Goal: Find specific page/section

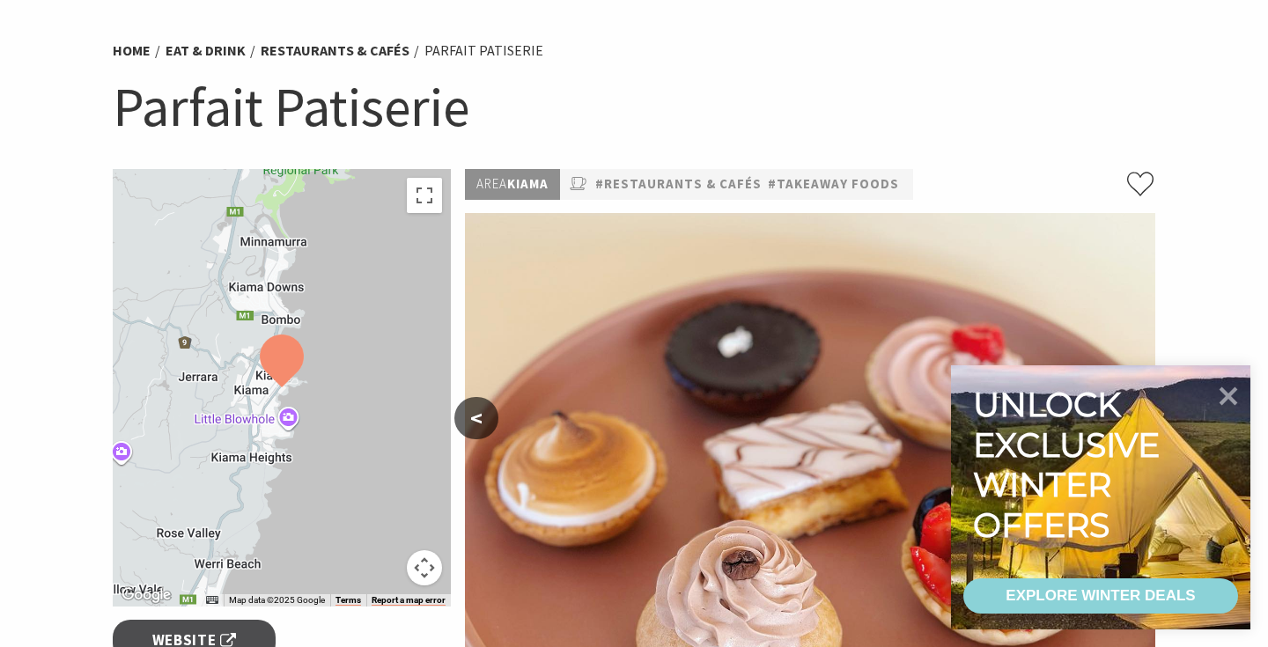
scroll to position [157, 0]
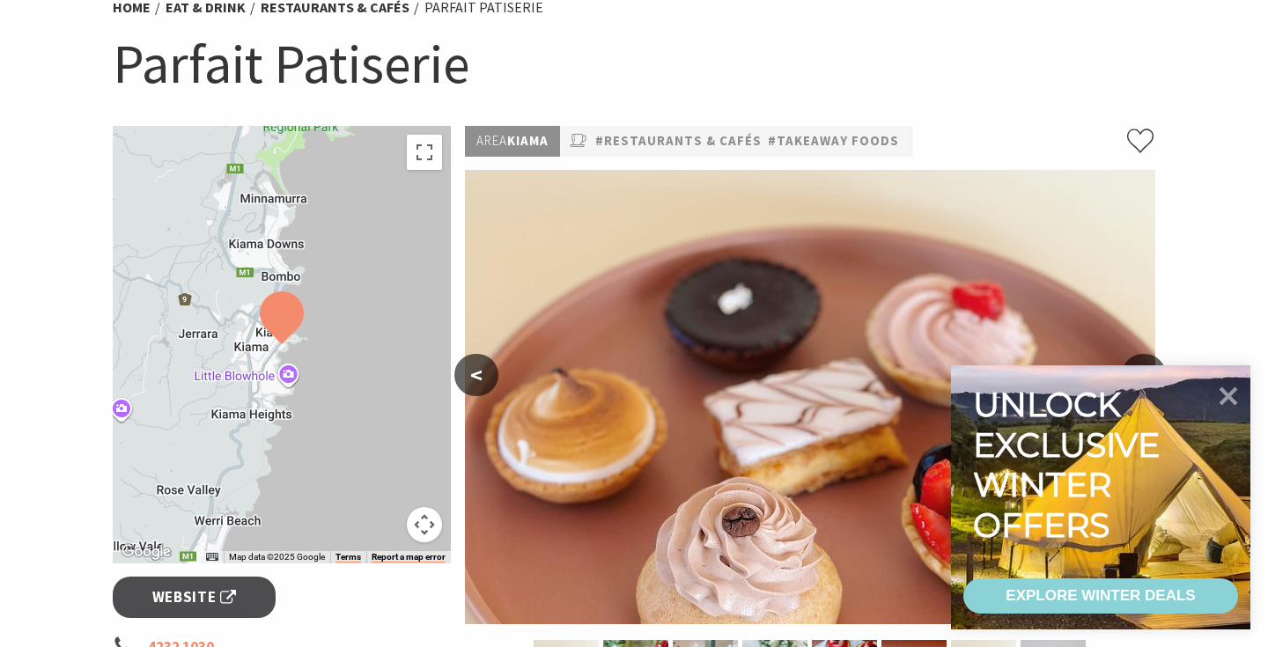
click at [1071, 568] on img at bounding box center [1171, 469] width 691 height 454
click at [1069, 578] on img at bounding box center [1171, 469] width 691 height 454
click at [1227, 398] on icon at bounding box center [1229, 395] width 21 height 21
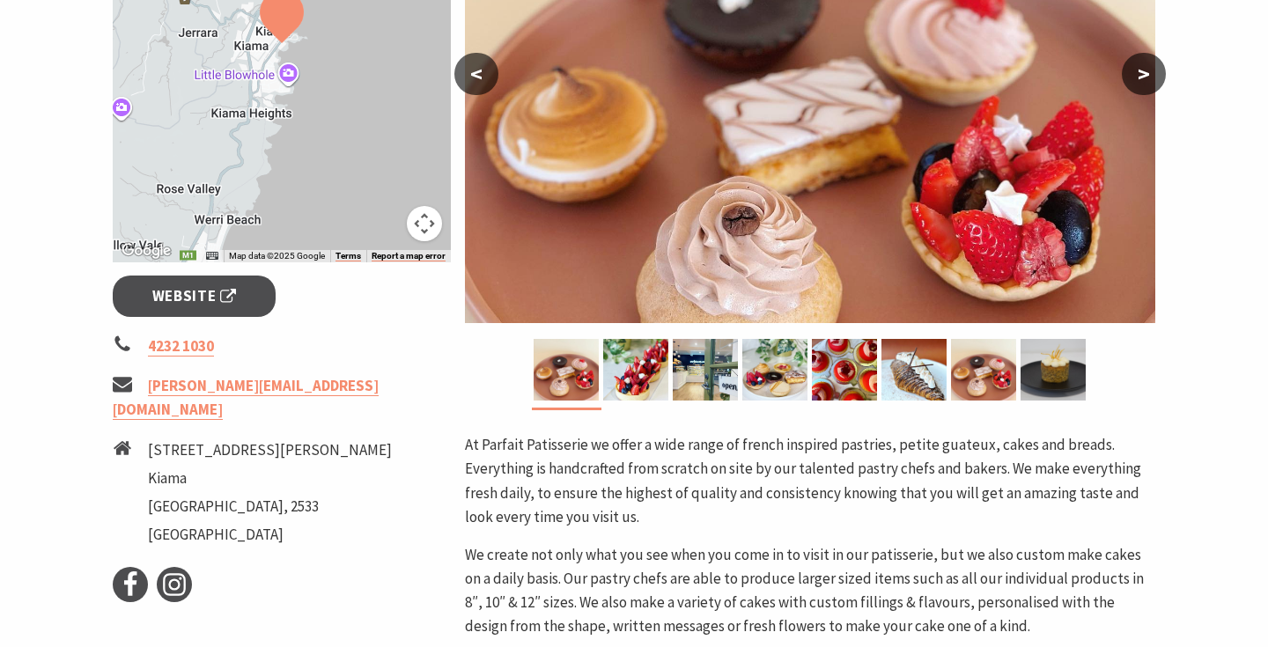
scroll to position [313, 0]
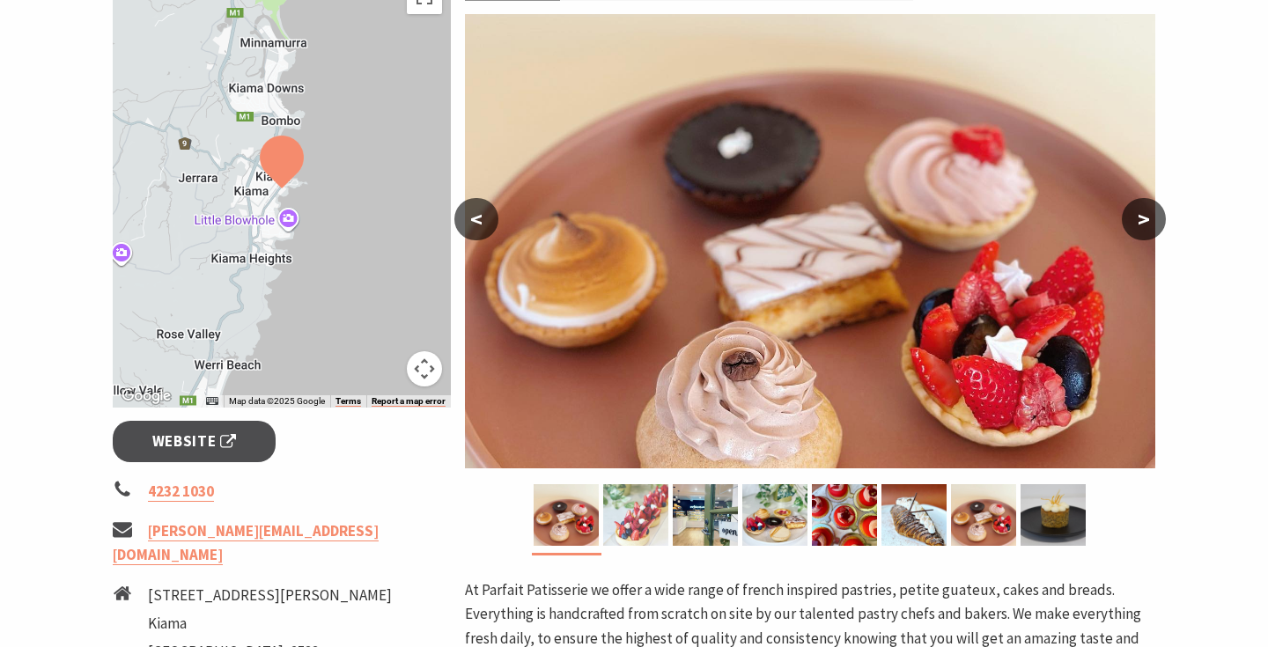
click at [635, 535] on img at bounding box center [635, 515] width 65 height 62
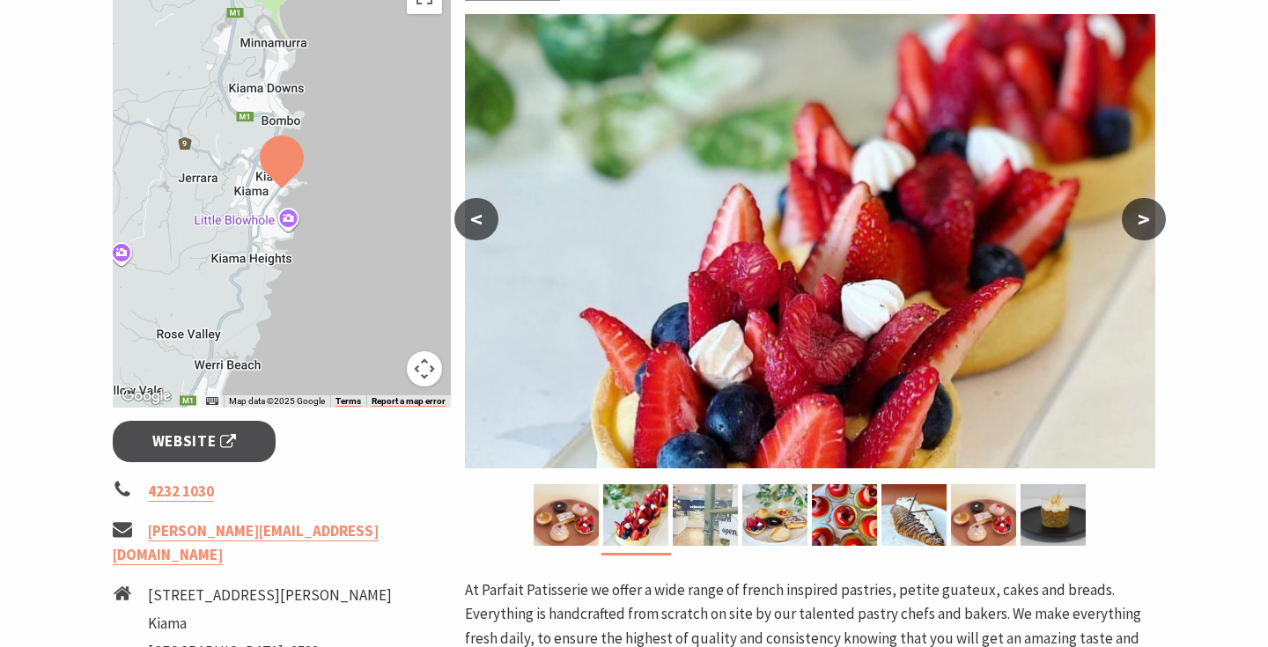
click at [707, 531] on img at bounding box center [705, 515] width 65 height 62
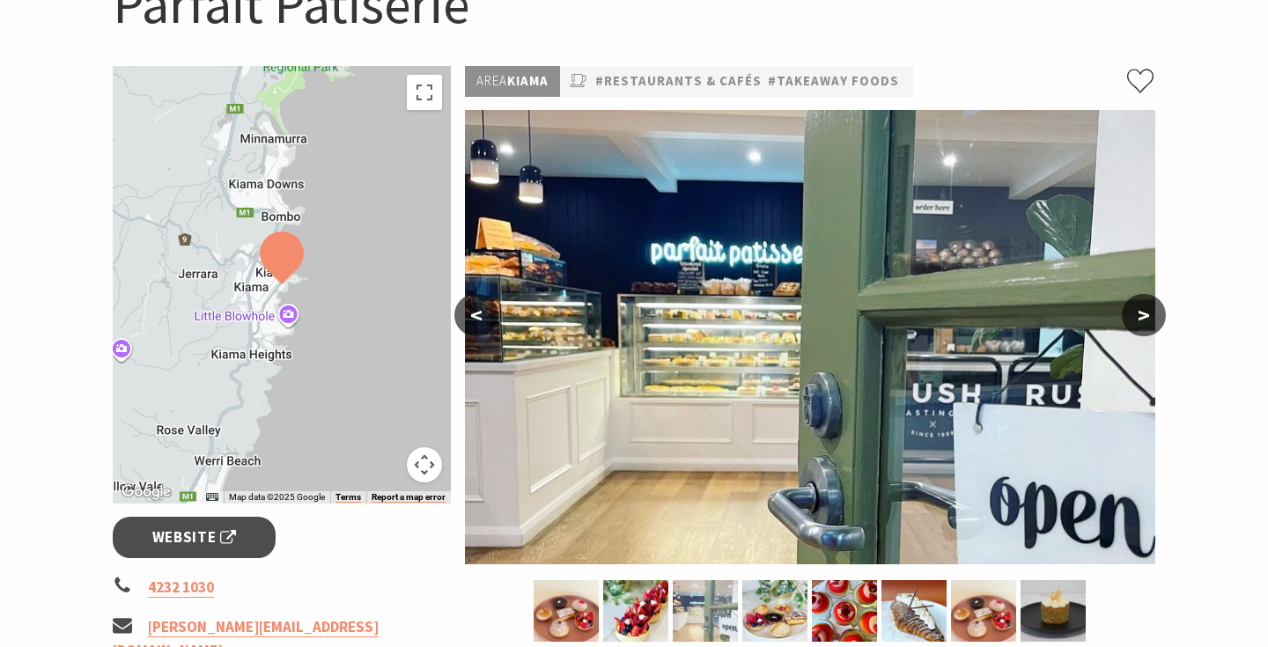
scroll to position [205, 0]
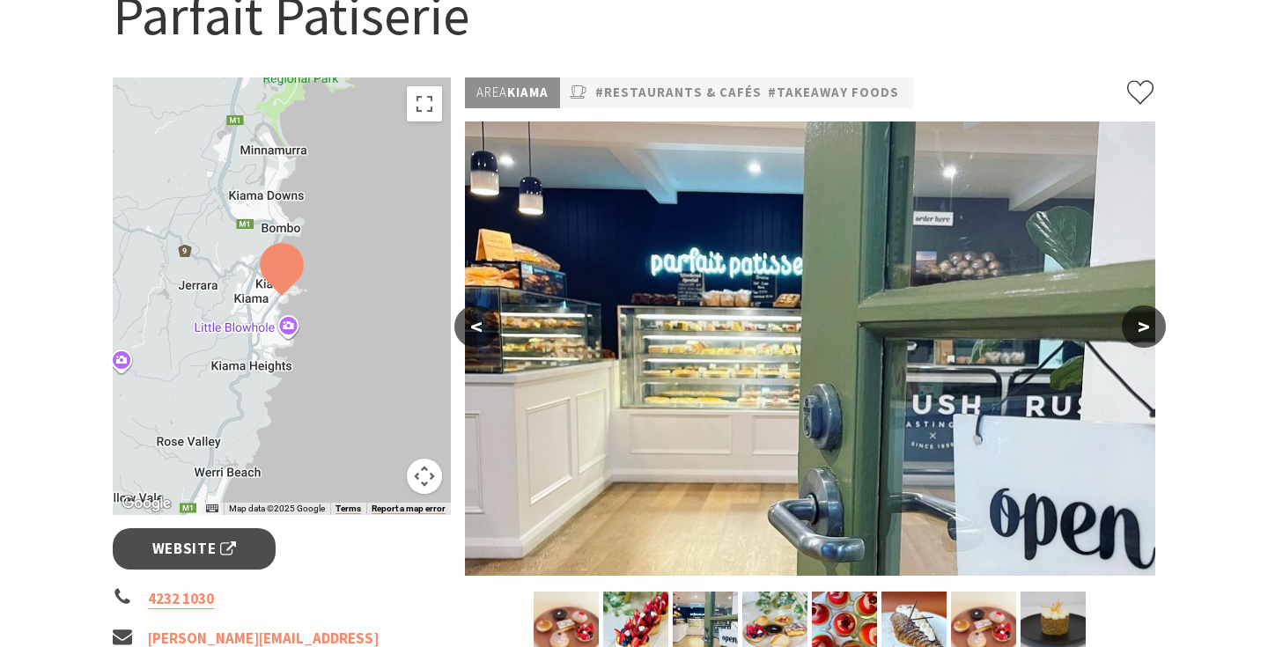
click at [1157, 320] on button ">" at bounding box center [1144, 327] width 44 height 42
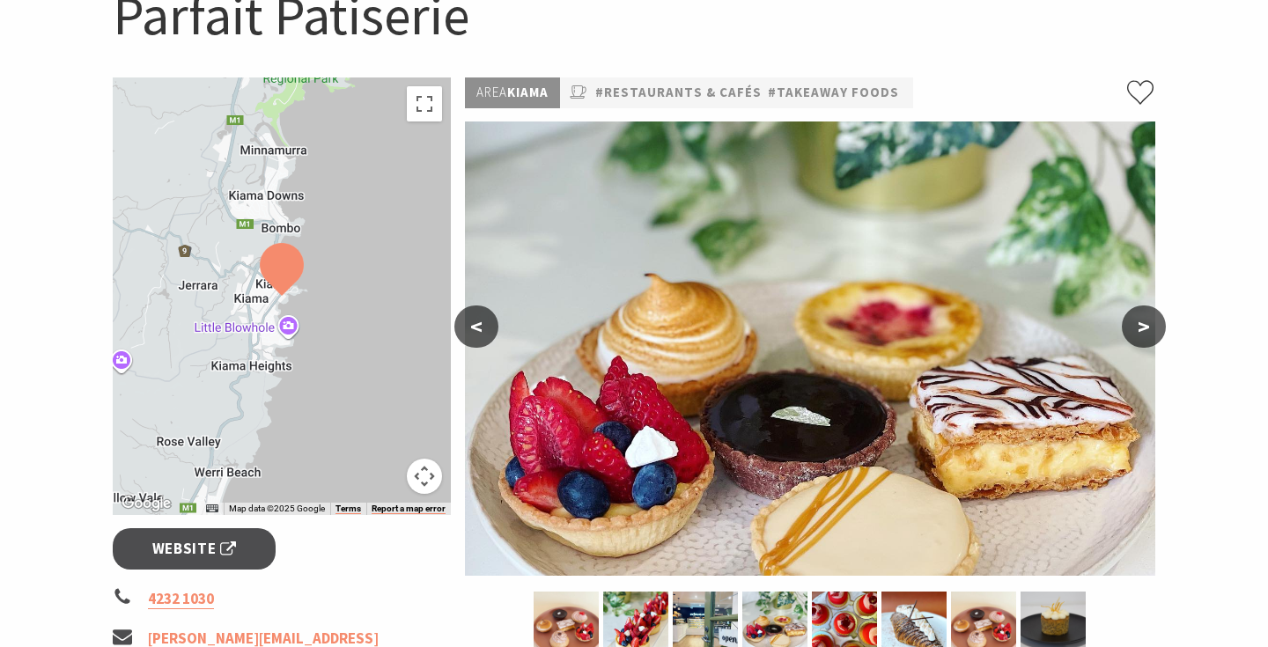
click at [1157, 320] on button ">" at bounding box center [1144, 327] width 44 height 42
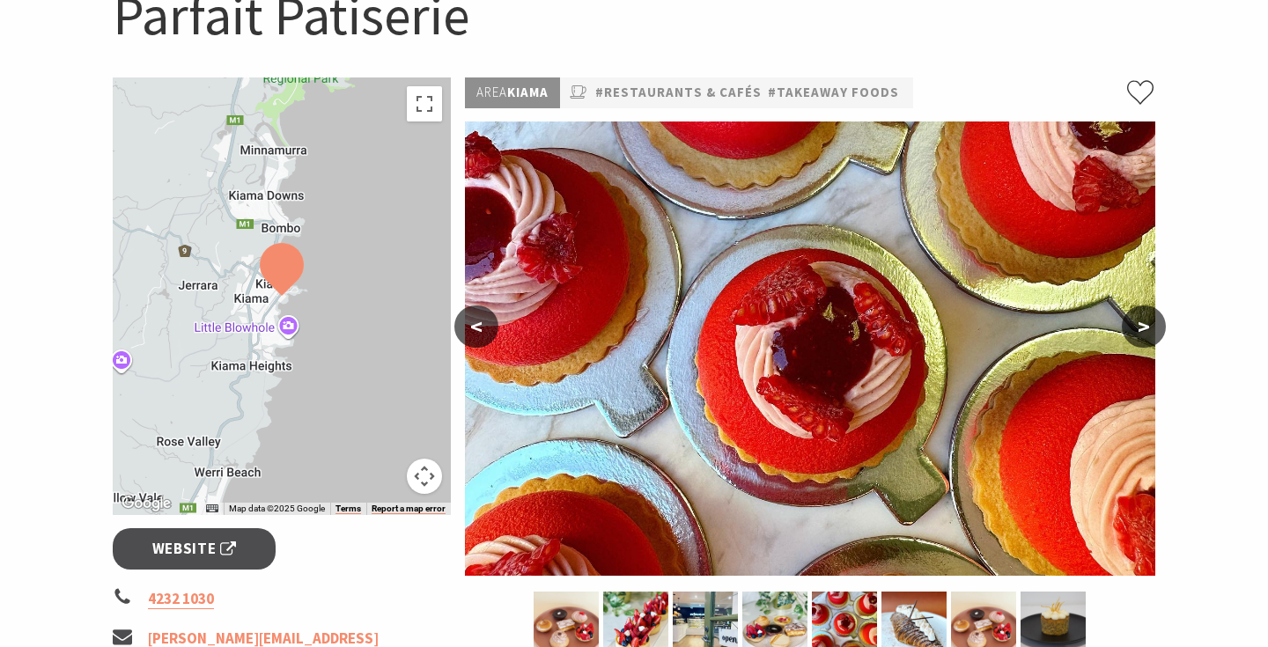
click at [1157, 320] on button ">" at bounding box center [1144, 327] width 44 height 42
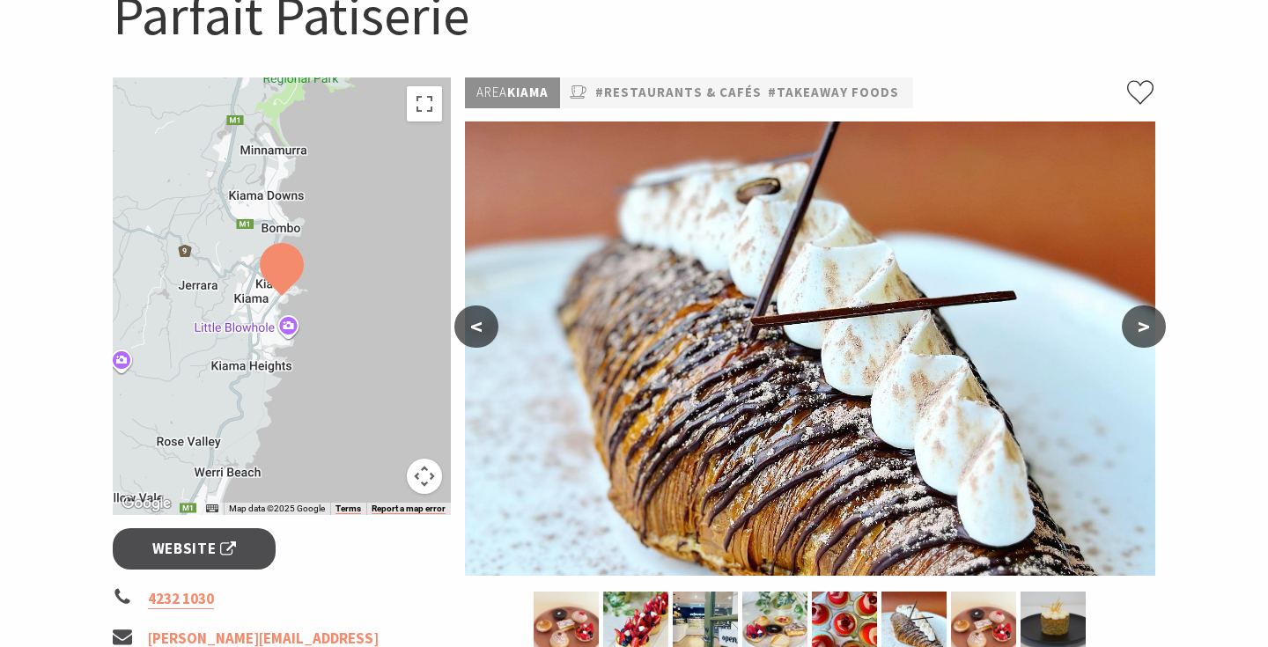
click at [1157, 320] on button ">" at bounding box center [1144, 327] width 44 height 42
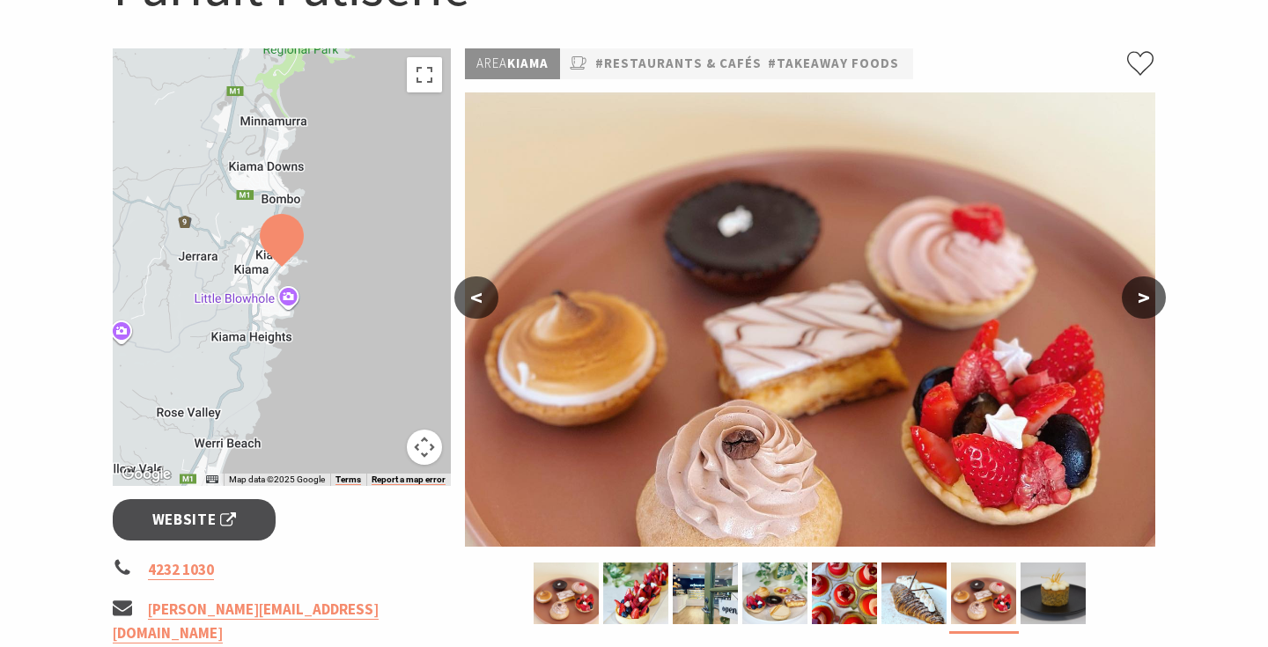
scroll to position [238, 0]
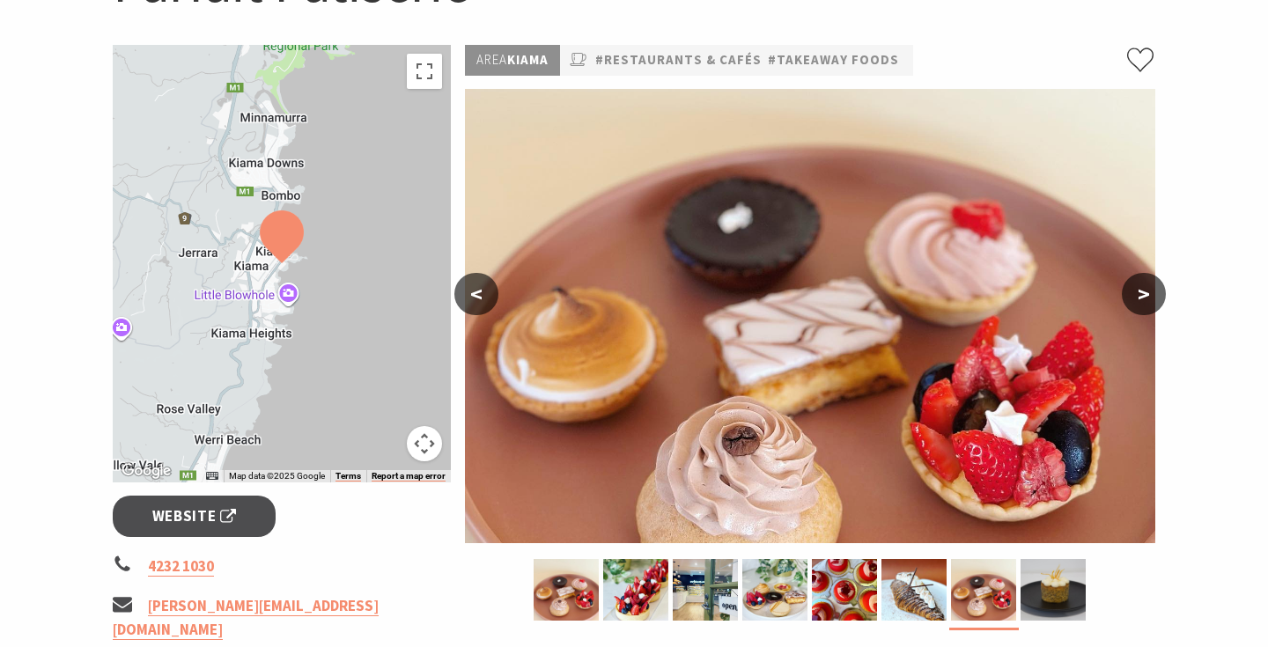
click at [1163, 279] on section "Home Eat & Drink Restaurants & Cafés Parfait Patiserie Parfait Patiserie ← Move…" at bounding box center [634, 538] width 1268 height 1363
click at [1157, 291] on button ">" at bounding box center [1144, 294] width 44 height 42
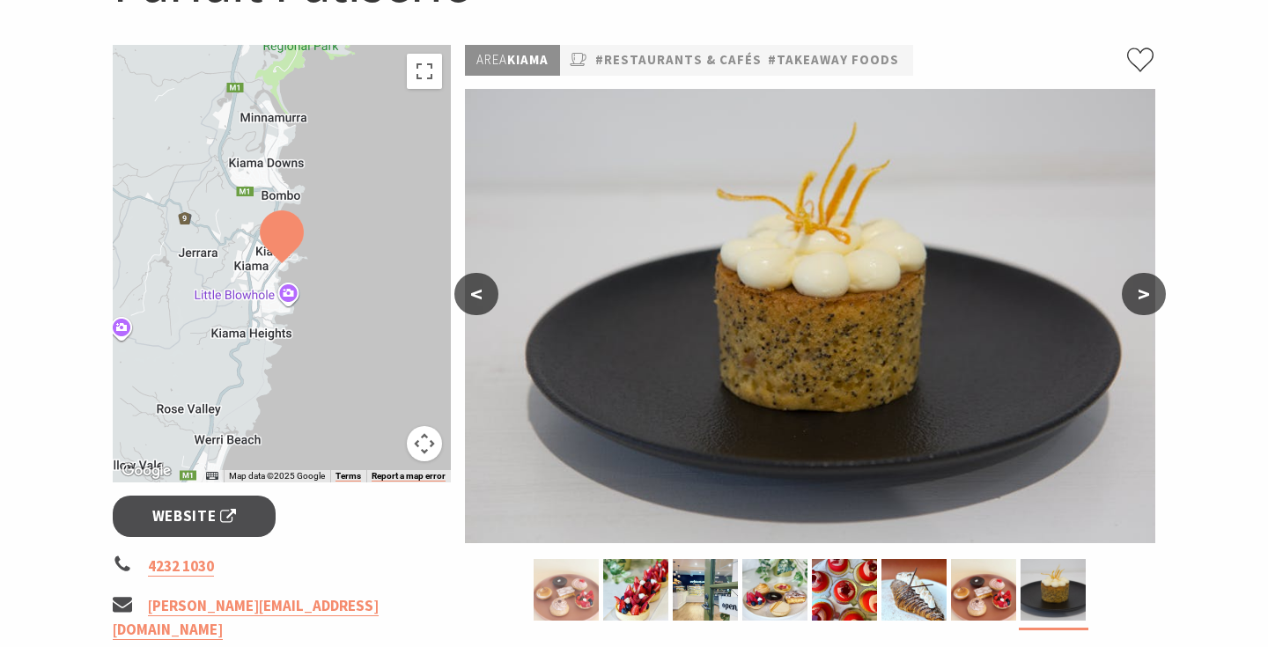
click at [566, 582] on img at bounding box center [566, 590] width 65 height 62
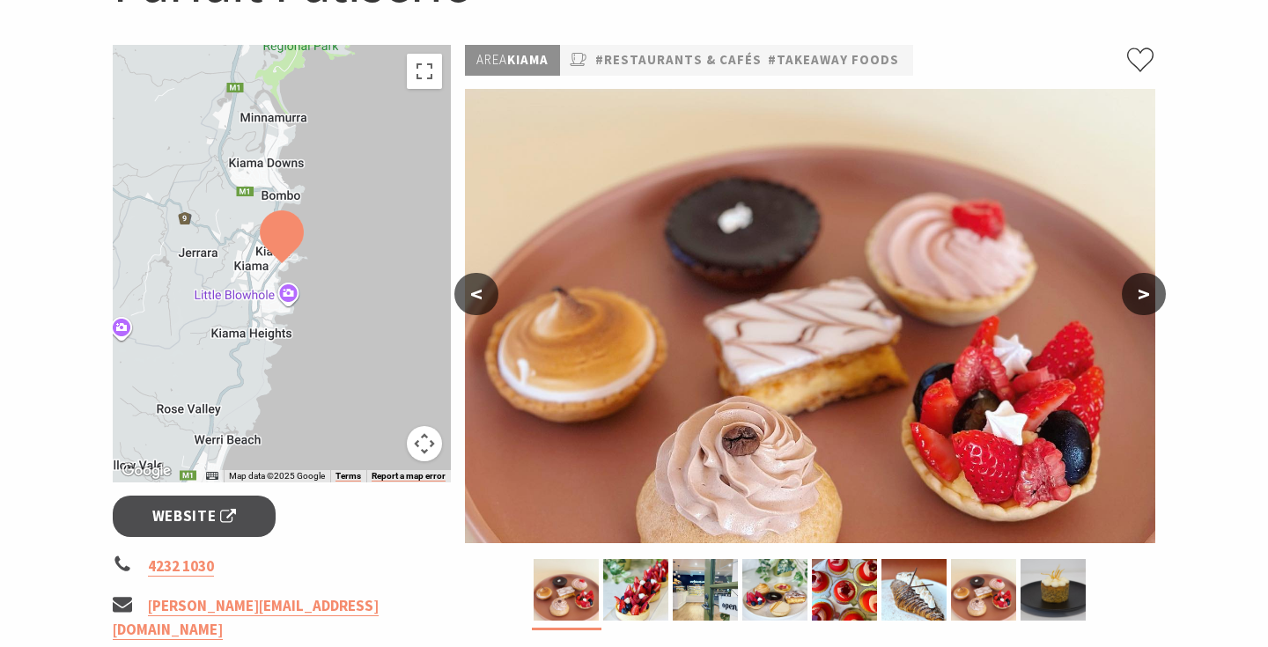
click at [234, 256] on div at bounding box center [282, 264] width 338 height 438
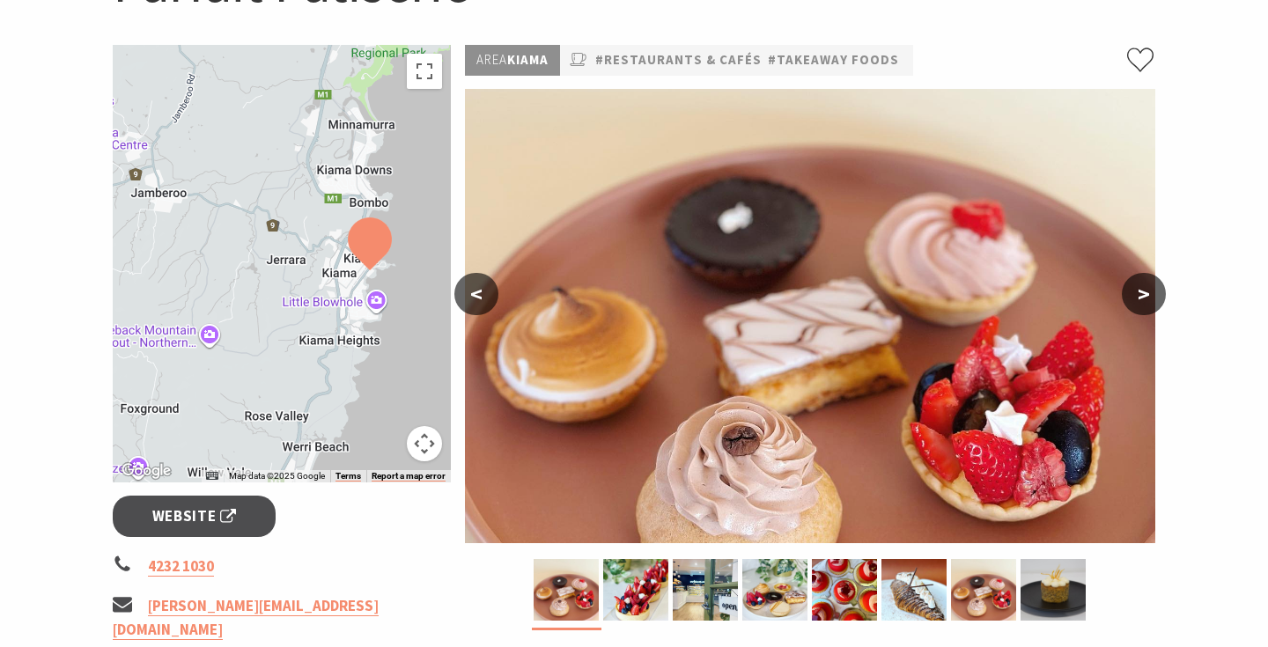
drag, startPoint x: 234, startPoint y: 256, endPoint x: 364, endPoint y: 274, distance: 130.6
click at [364, 274] on div at bounding box center [282, 264] width 338 height 438
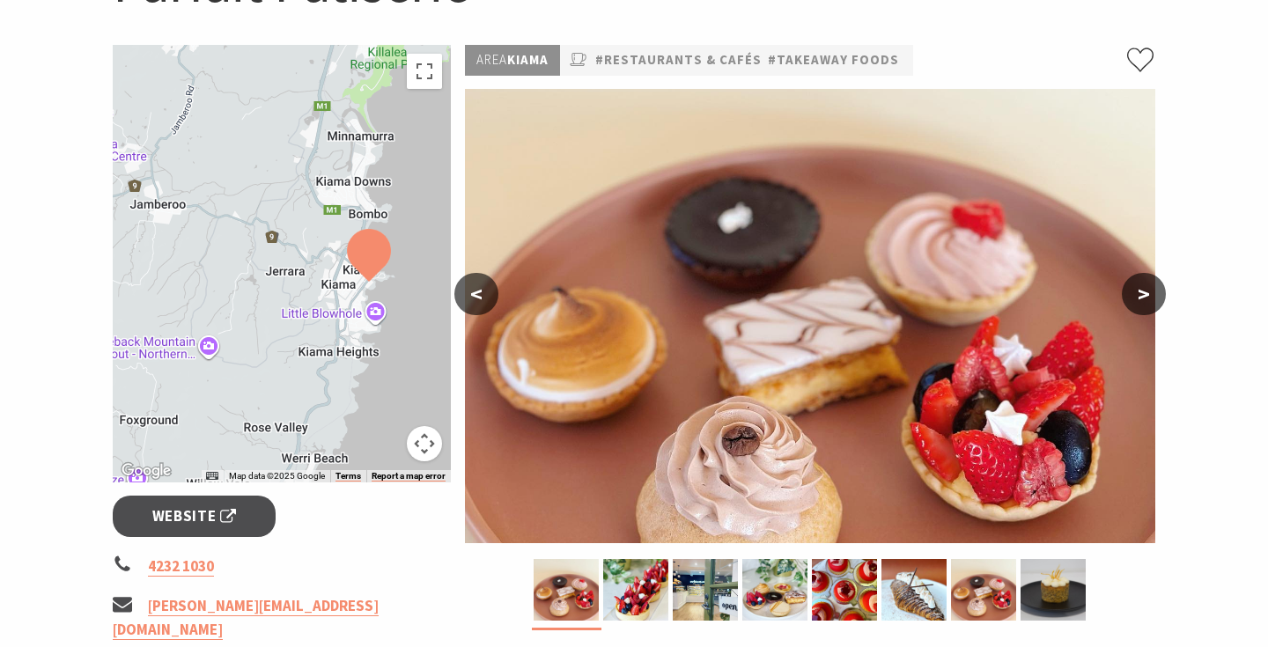
drag, startPoint x: 358, startPoint y: 280, endPoint x: 308, endPoint y: 280, distance: 50.2
click at [308, 280] on div at bounding box center [282, 264] width 338 height 438
click at [309, 291] on div at bounding box center [282, 264] width 338 height 438
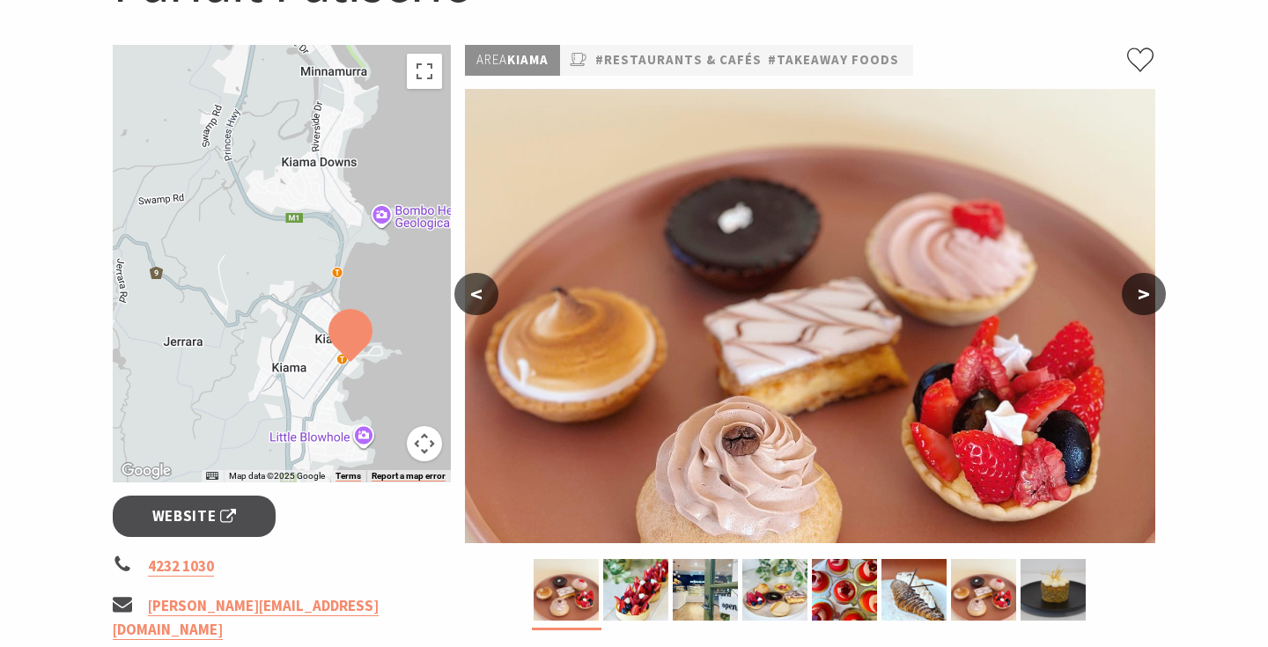
drag, startPoint x: 308, startPoint y: 229, endPoint x: 227, endPoint y: 321, distance: 122.9
click at [227, 321] on div at bounding box center [282, 264] width 338 height 438
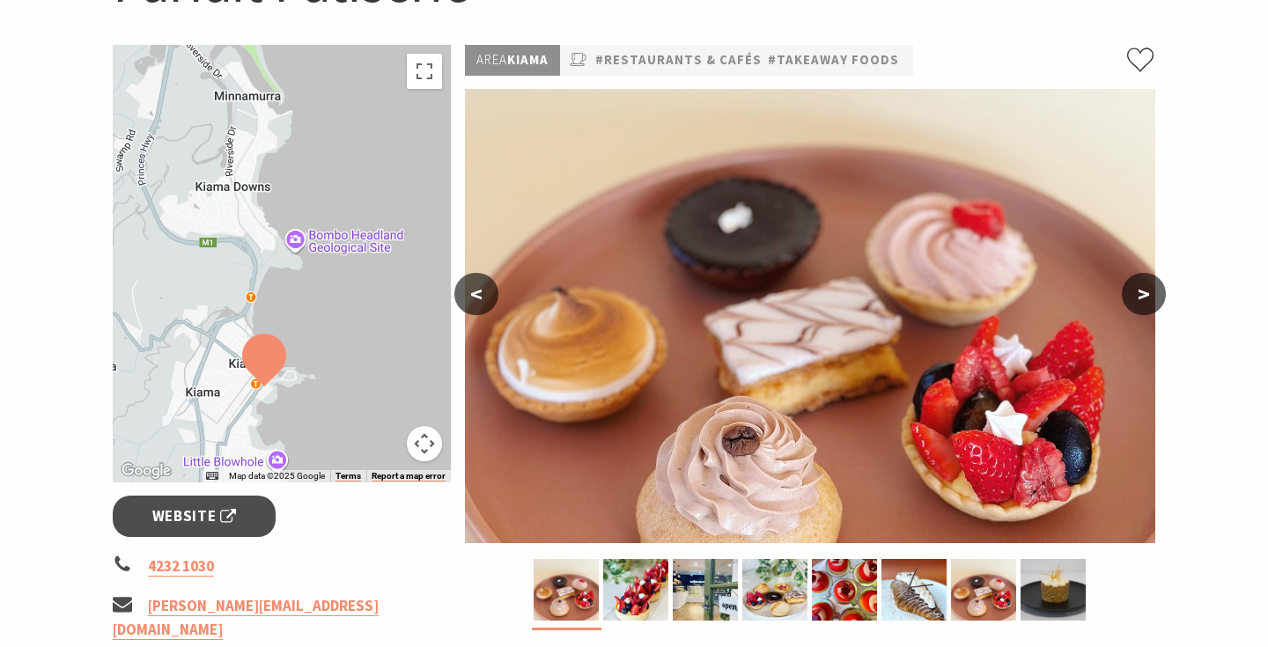
drag, startPoint x: 272, startPoint y: 290, endPoint x: 186, endPoint y: 312, distance: 89.0
click at [186, 312] on div at bounding box center [282, 264] width 338 height 438
drag, startPoint x: 233, startPoint y: 279, endPoint x: 257, endPoint y: 339, distance: 64.4
click at [257, 339] on div at bounding box center [282, 264] width 338 height 438
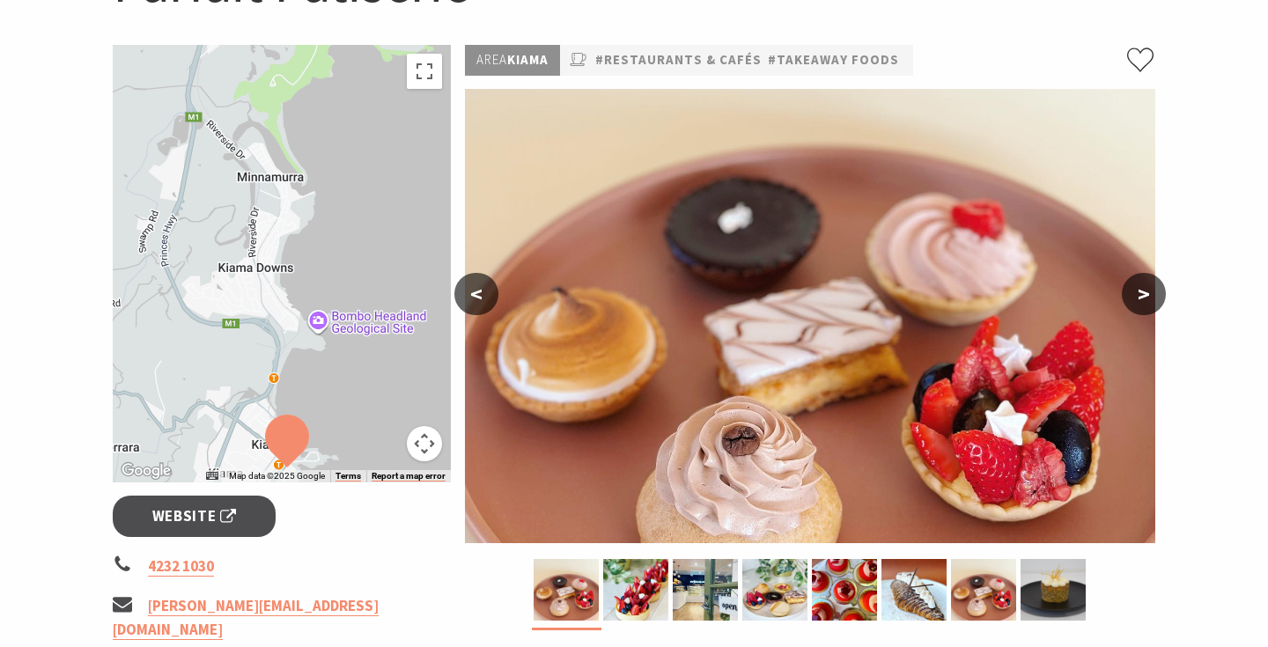
drag, startPoint x: 287, startPoint y: 266, endPoint x: 287, endPoint y: 391, distance: 125.0
click at [287, 386] on div at bounding box center [282, 264] width 338 height 438
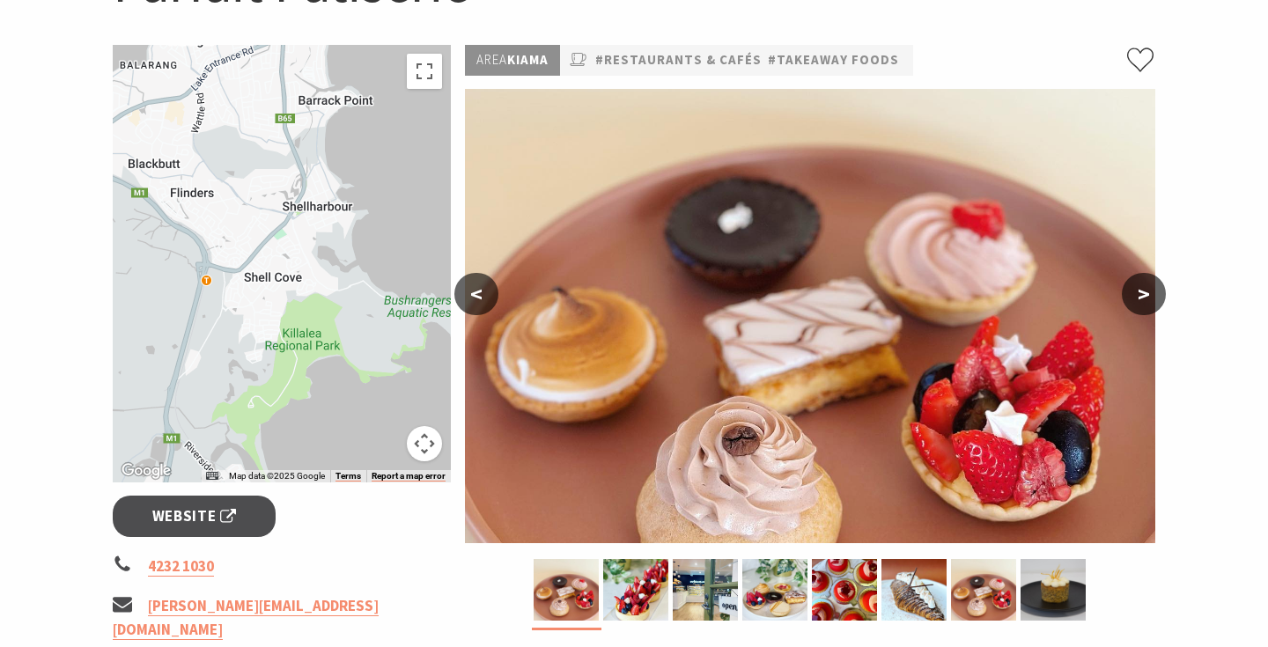
drag, startPoint x: 299, startPoint y: 255, endPoint x: 268, endPoint y: 338, distance: 88.6
click at [268, 337] on div at bounding box center [282, 264] width 338 height 438
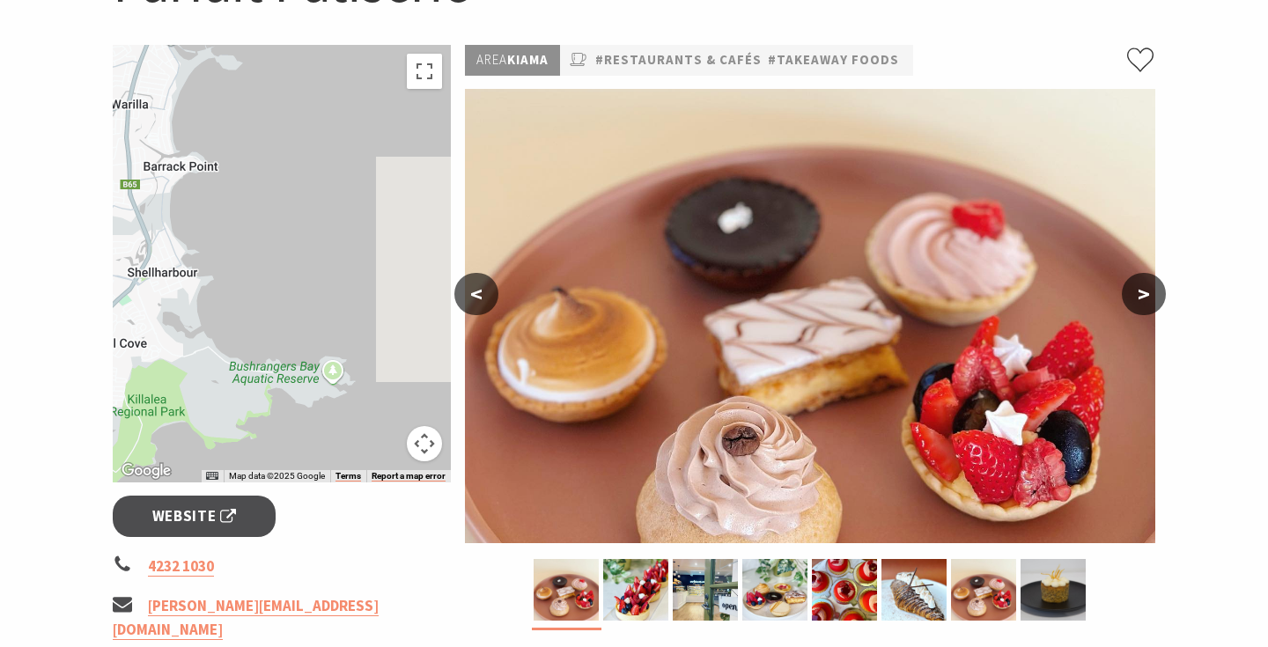
drag, startPoint x: 321, startPoint y: 354, endPoint x: 275, endPoint y: 391, distance: 59.5
click at [275, 391] on div at bounding box center [282, 264] width 338 height 438
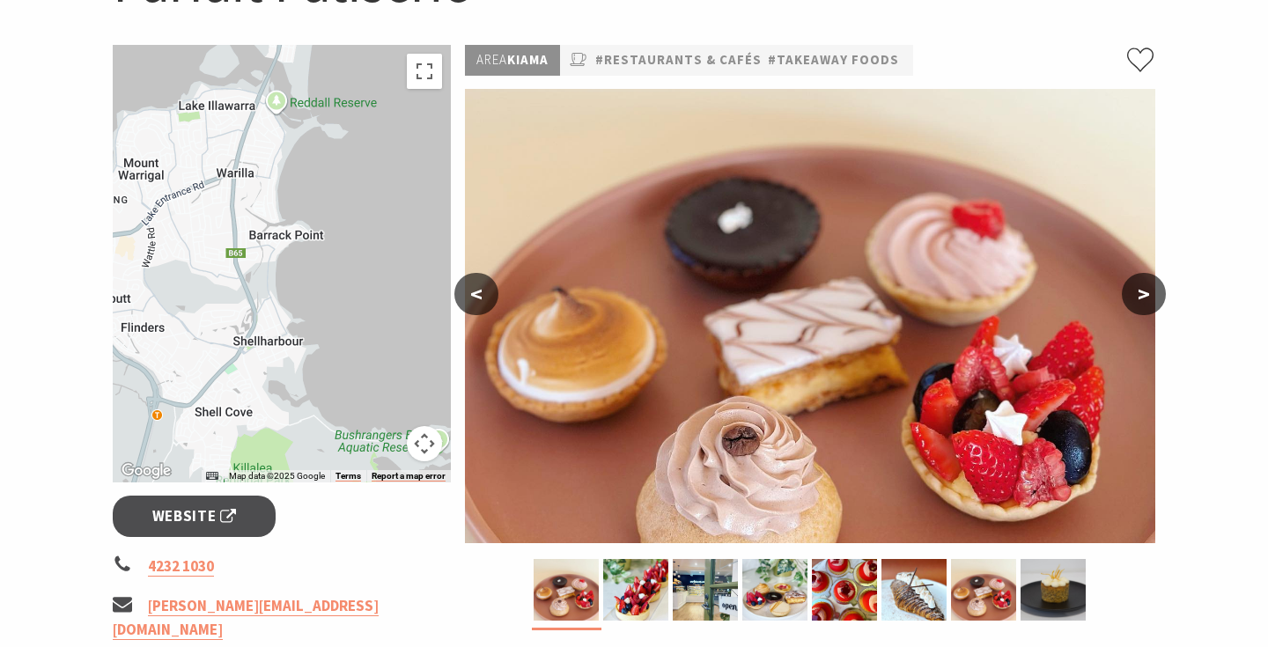
drag, startPoint x: 239, startPoint y: 323, endPoint x: 271, endPoint y: 401, distance: 84.9
click at [271, 401] on div at bounding box center [282, 264] width 338 height 438
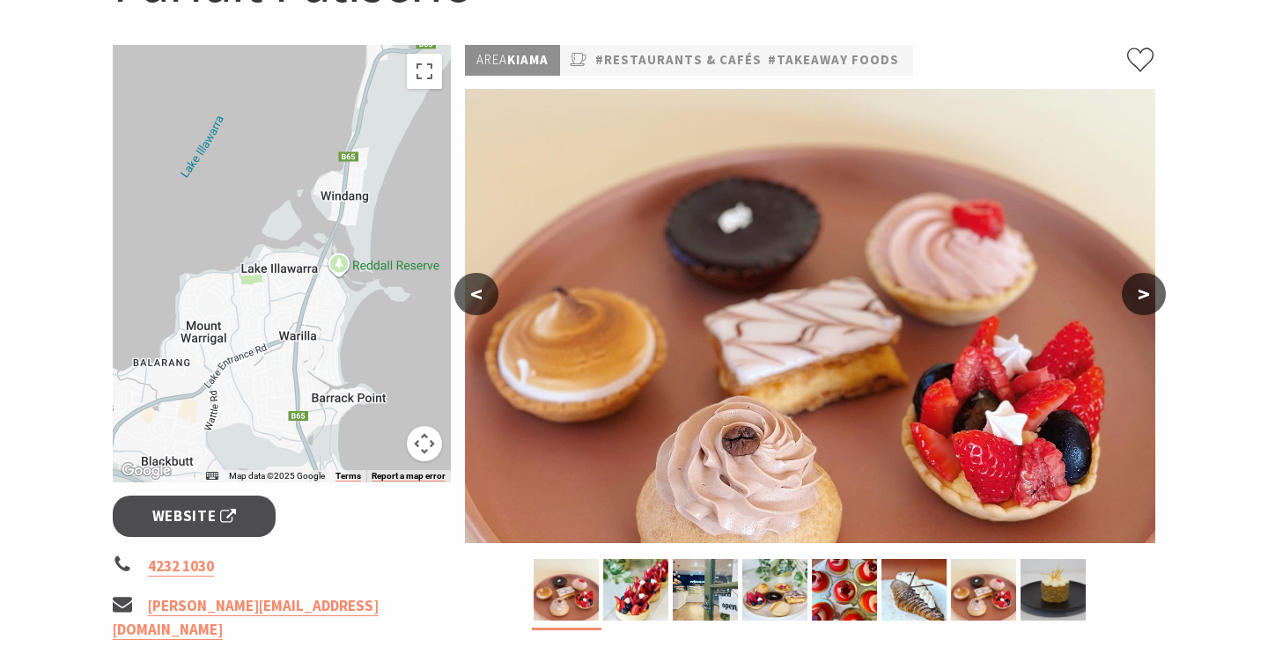
drag, startPoint x: 319, startPoint y: 309, endPoint x: 267, endPoint y: 458, distance: 157.6
click at [267, 457] on div at bounding box center [282, 264] width 338 height 438
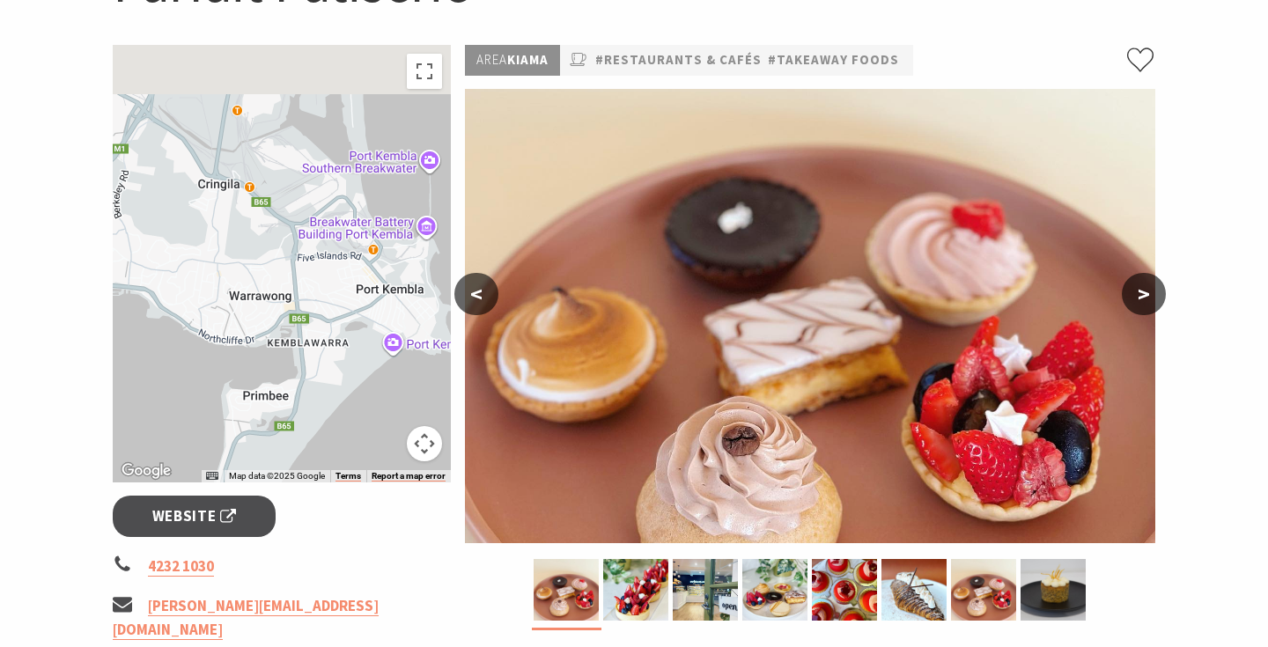
drag, startPoint x: 365, startPoint y: 261, endPoint x: 320, endPoint y: 359, distance: 107.2
click at [320, 359] on div at bounding box center [282, 264] width 338 height 438
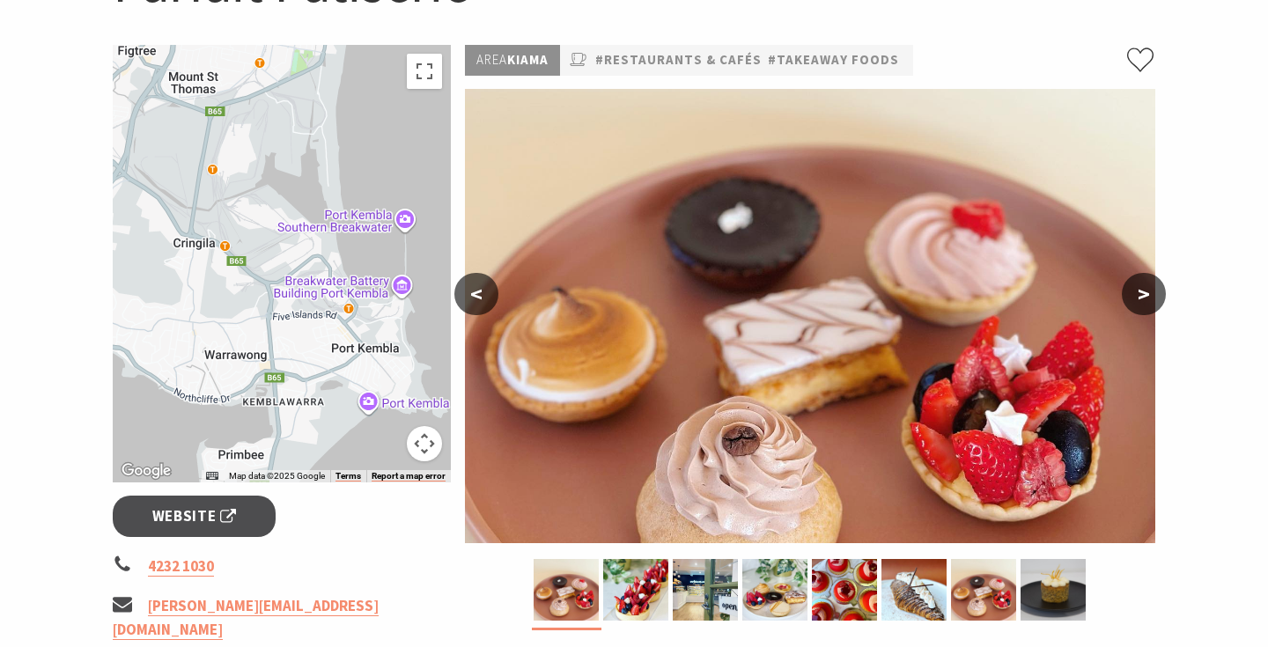
drag, startPoint x: 275, startPoint y: 446, endPoint x: 350, endPoint y: 104, distance: 350.6
click at [350, 104] on div at bounding box center [282, 264] width 338 height 438
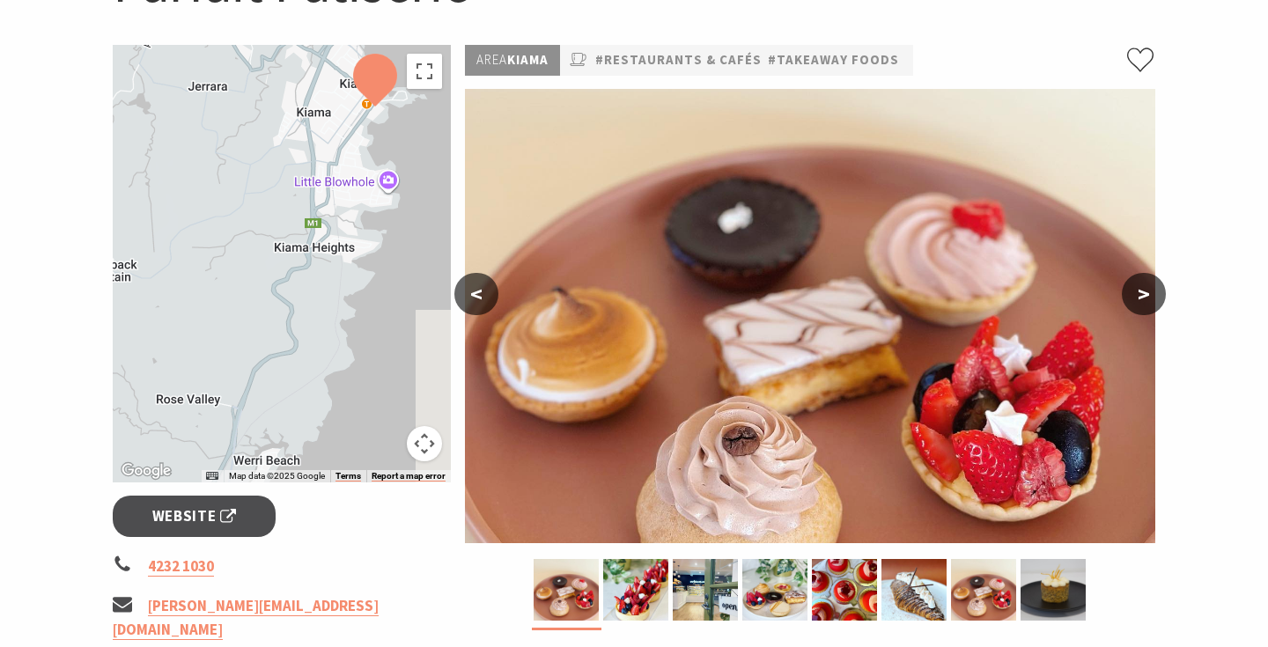
drag, startPoint x: 327, startPoint y: 245, endPoint x: 255, endPoint y: 203, distance: 82.5
click at [257, 203] on div at bounding box center [282, 264] width 338 height 438
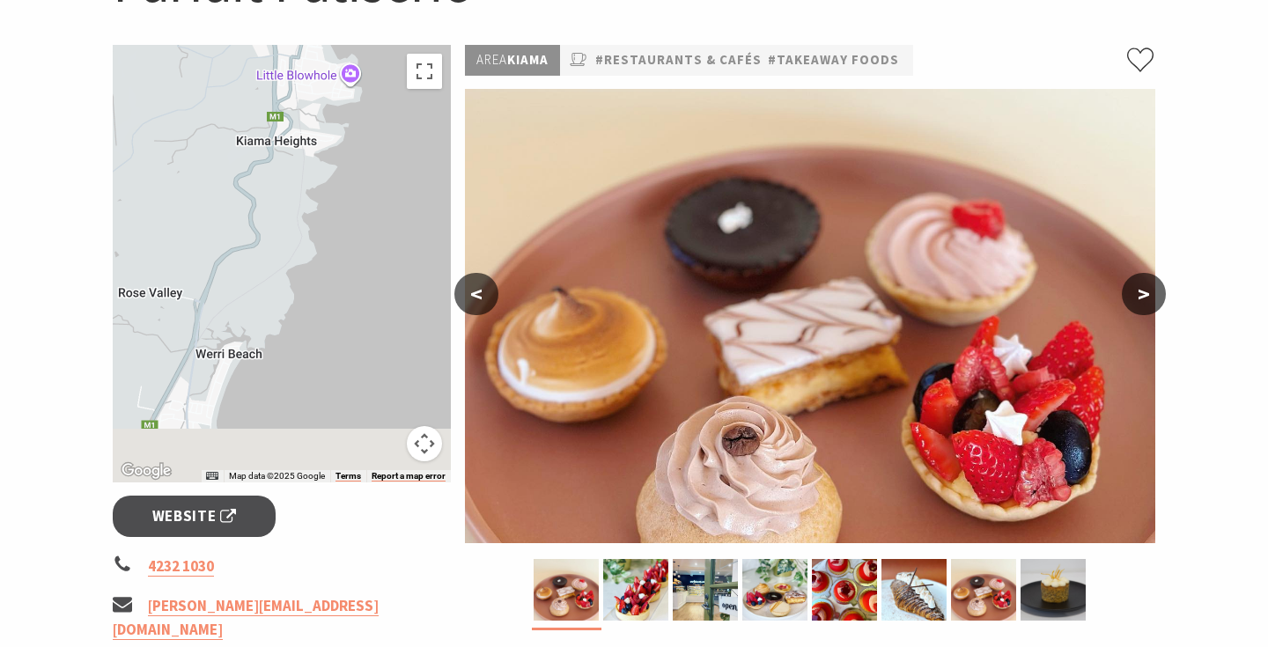
drag, startPoint x: 228, startPoint y: 302, endPoint x: 228, endPoint y: 217, distance: 85.4
click at [228, 217] on div at bounding box center [282, 264] width 338 height 438
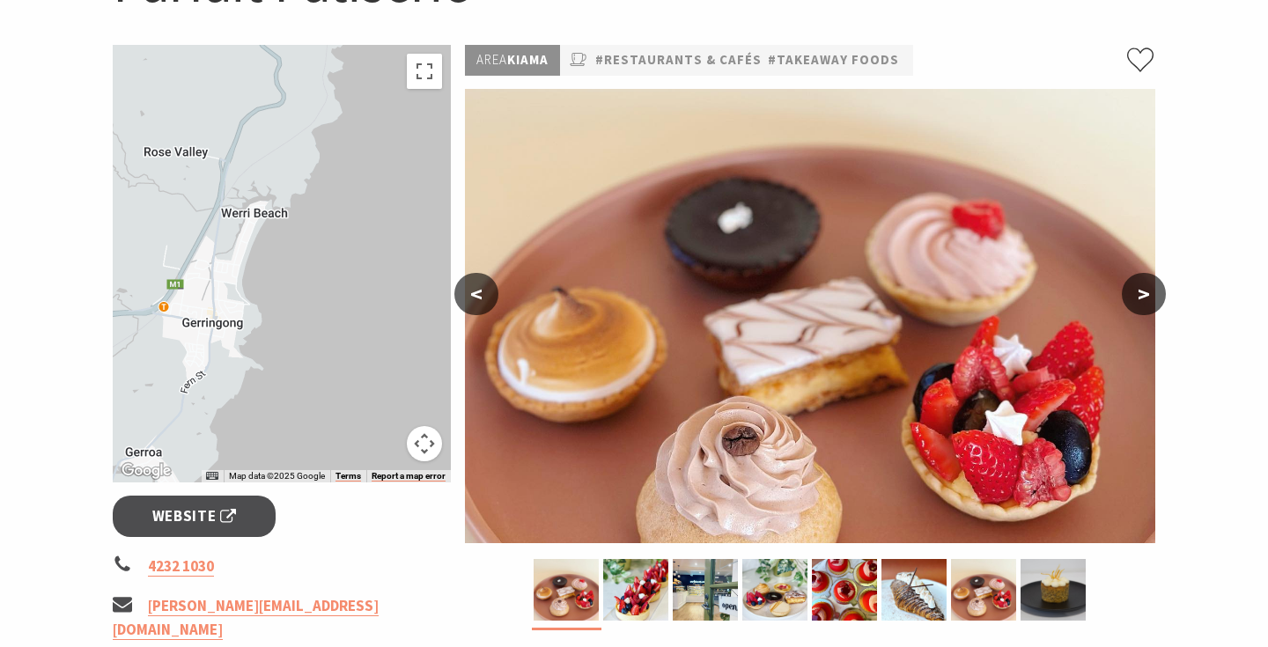
drag, startPoint x: 171, startPoint y: 322, endPoint x: 219, endPoint y: 213, distance: 119.4
click at [219, 213] on div at bounding box center [282, 264] width 338 height 438
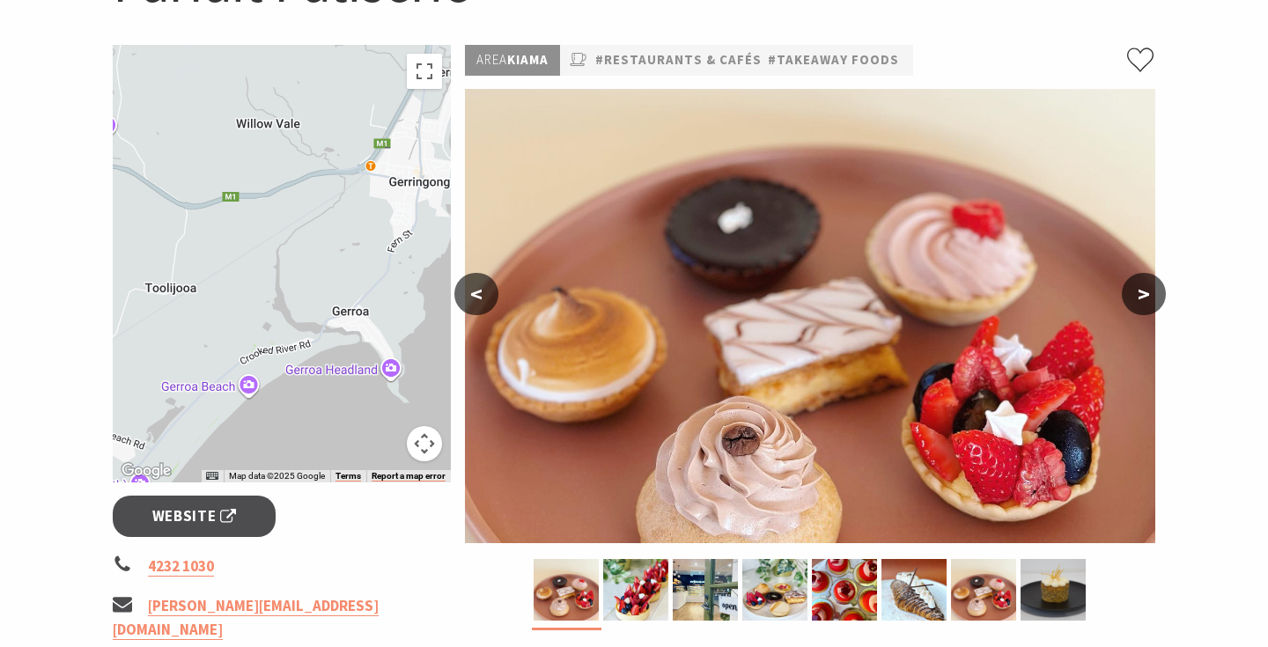
drag, startPoint x: 175, startPoint y: 276, endPoint x: 334, endPoint y: 258, distance: 159.6
click at [334, 258] on div at bounding box center [282, 264] width 338 height 438
click at [365, 377] on div at bounding box center [282, 264] width 338 height 438
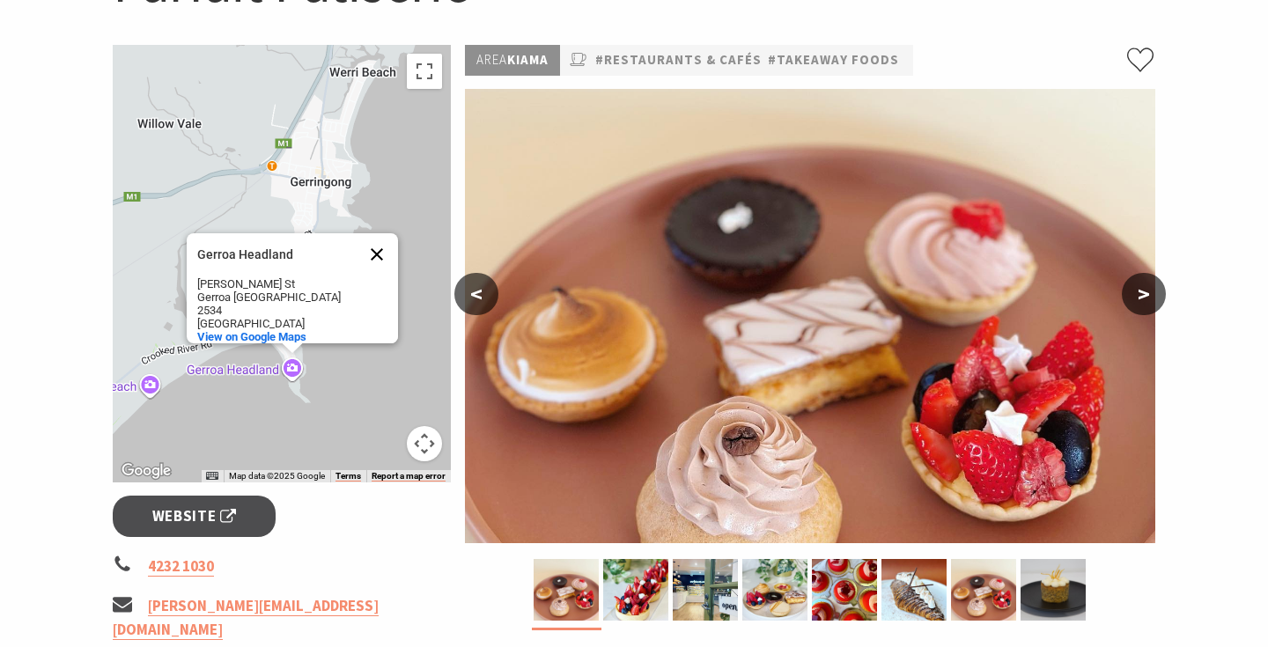
click at [373, 257] on button "Close" at bounding box center [377, 254] width 42 height 42
